Goal: Find specific page/section: Find specific page/section

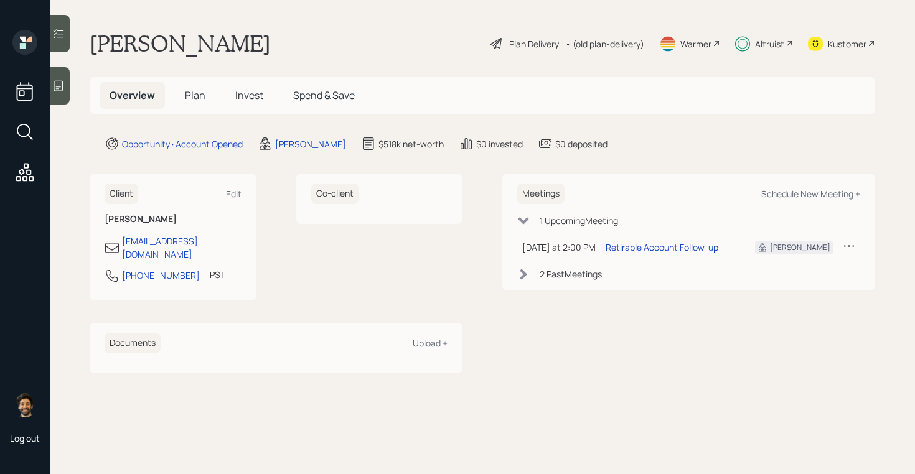
click at [204, 97] on span "Plan" at bounding box center [195, 95] width 21 height 14
